Goal: Navigation & Orientation: Find specific page/section

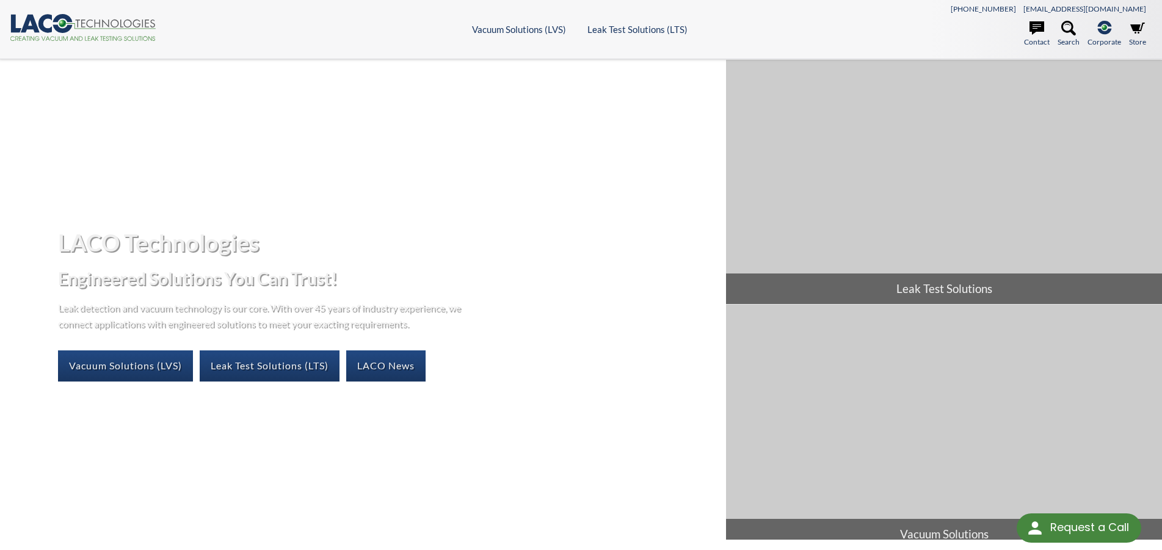
select select "Language Translate Widget"
click at [1066, 31] on icon at bounding box center [1068, 28] width 15 height 15
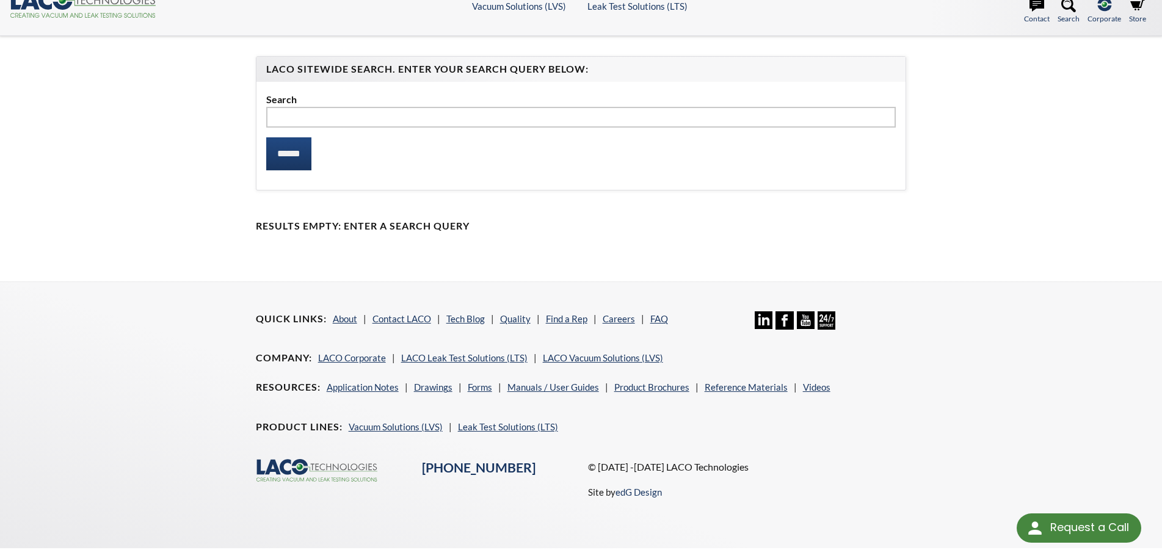
scroll to position [38, 0]
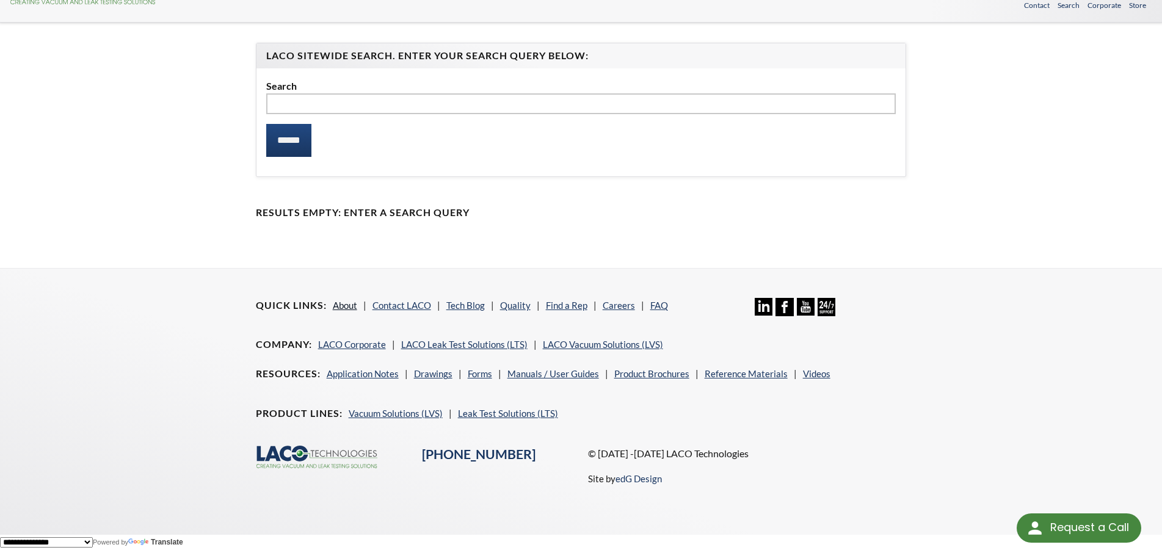
click at [345, 303] on link "About" at bounding box center [345, 305] width 24 height 11
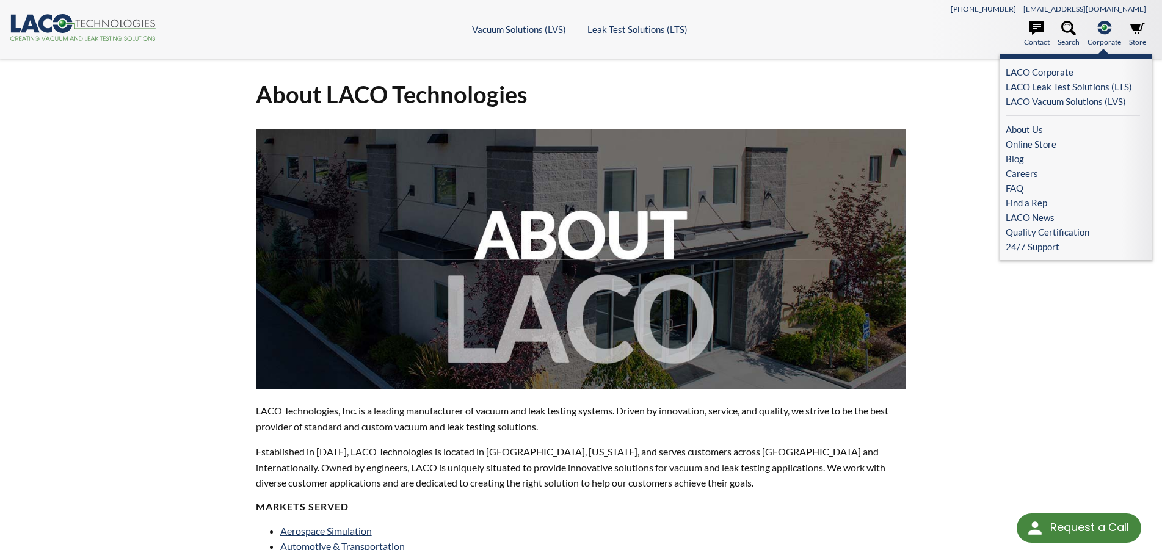
click at [1030, 134] on link "About Us" at bounding box center [1072, 129] width 134 height 15
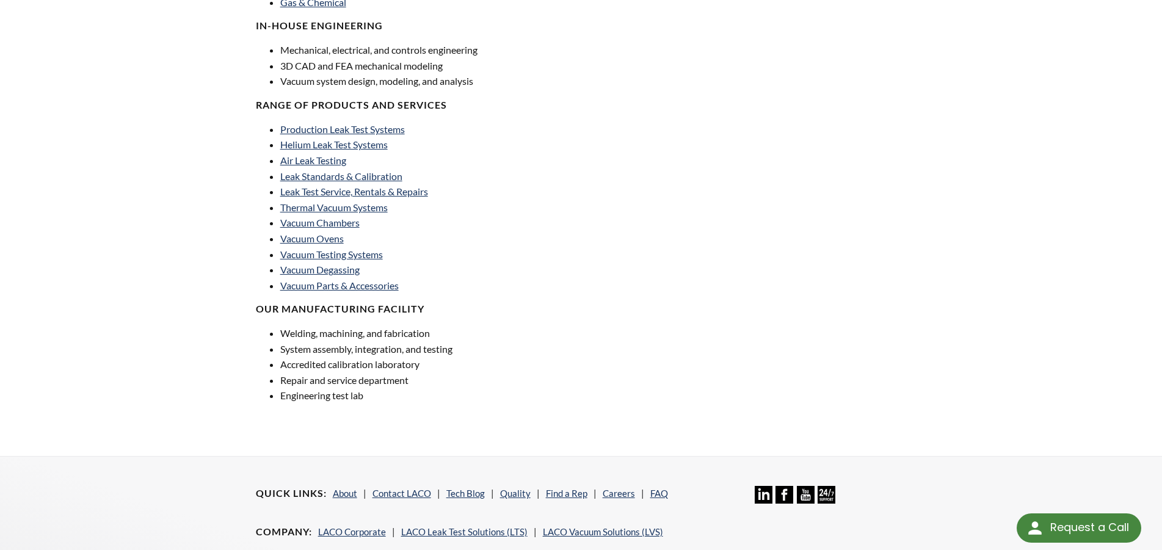
scroll to position [883, 0]
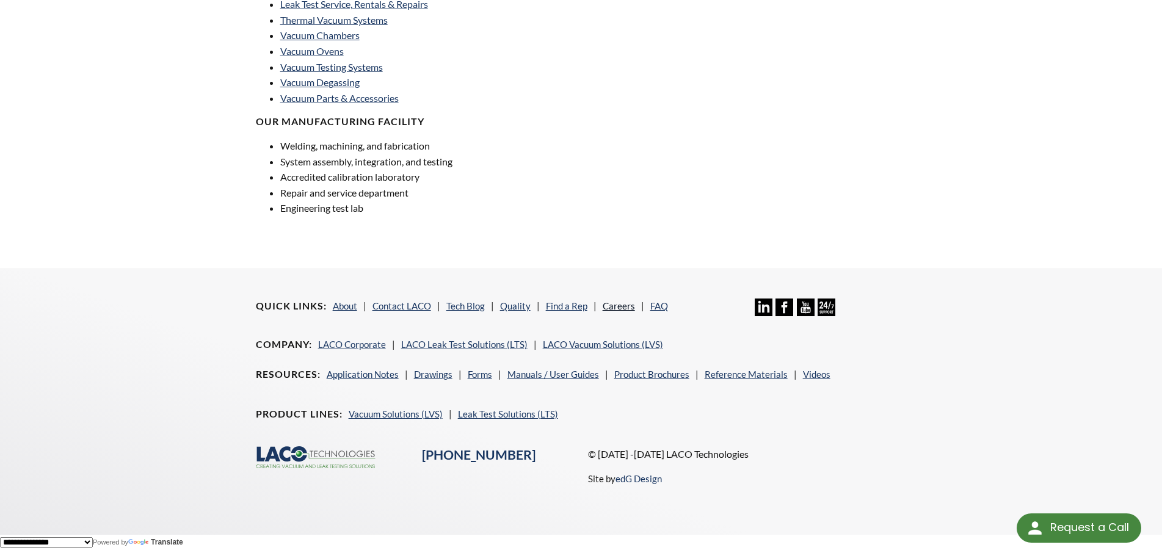
click at [617, 308] on link "Careers" at bounding box center [619, 305] width 32 height 11
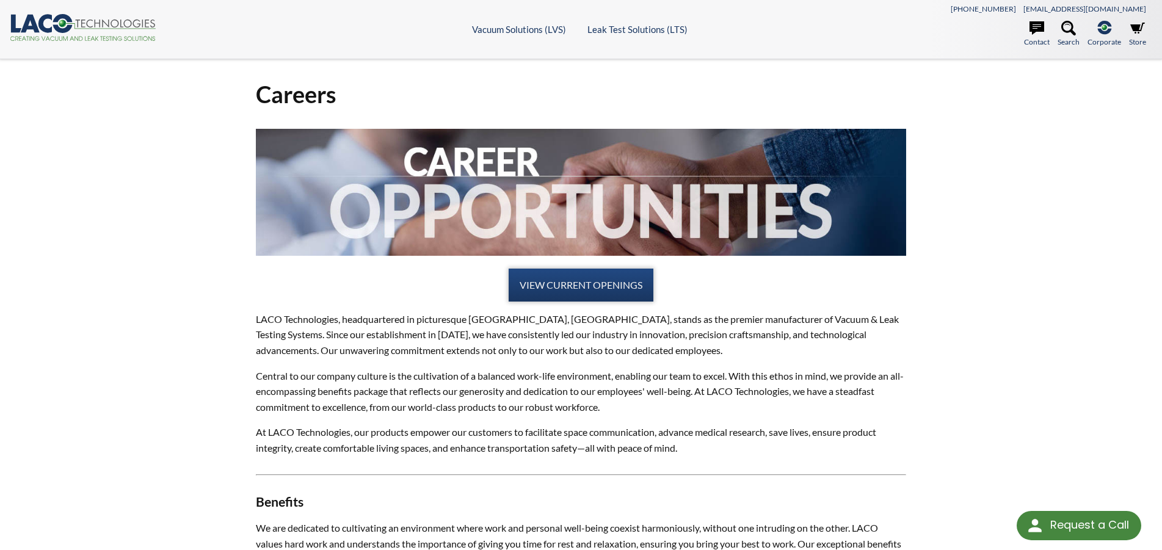
click at [587, 289] on link "VIEW CURRENT OPENINGS" at bounding box center [581, 285] width 145 height 33
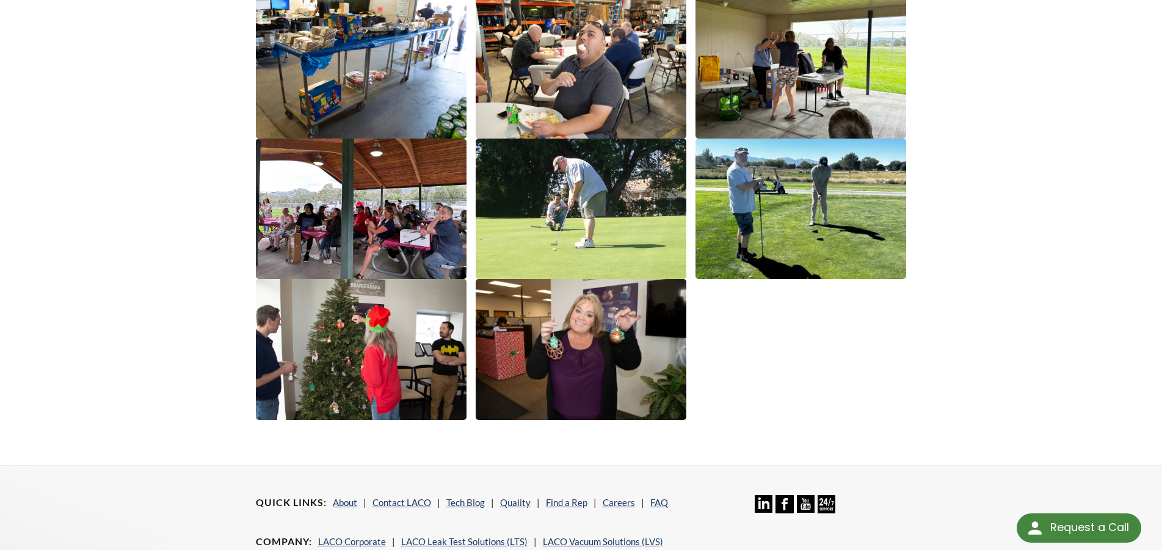
scroll to position [2129, 0]
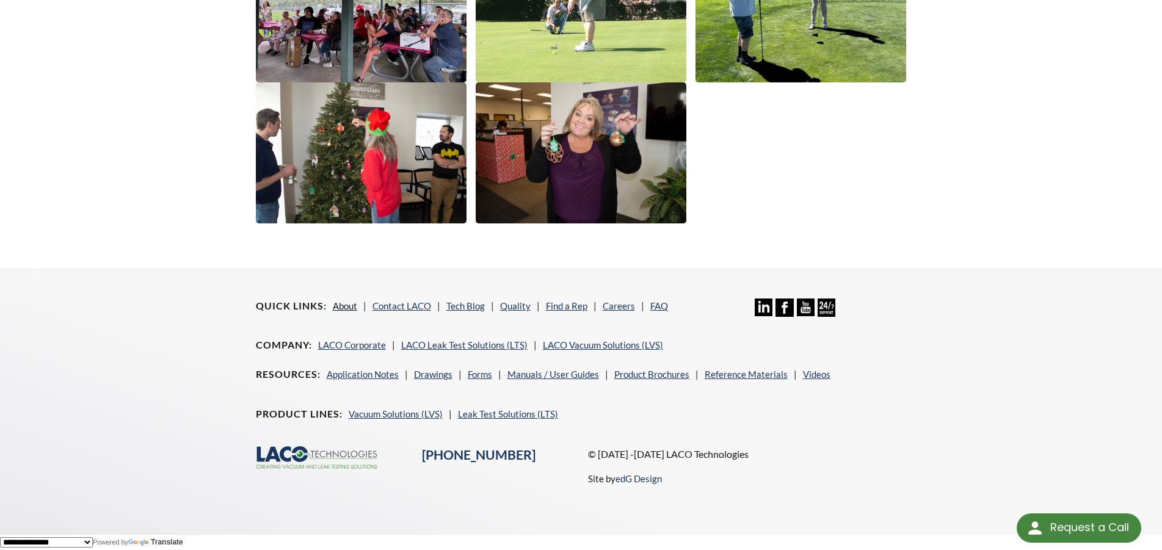
click at [343, 303] on link "About" at bounding box center [345, 305] width 24 height 11
